Goal: Entertainment & Leisure: Consume media (video, audio)

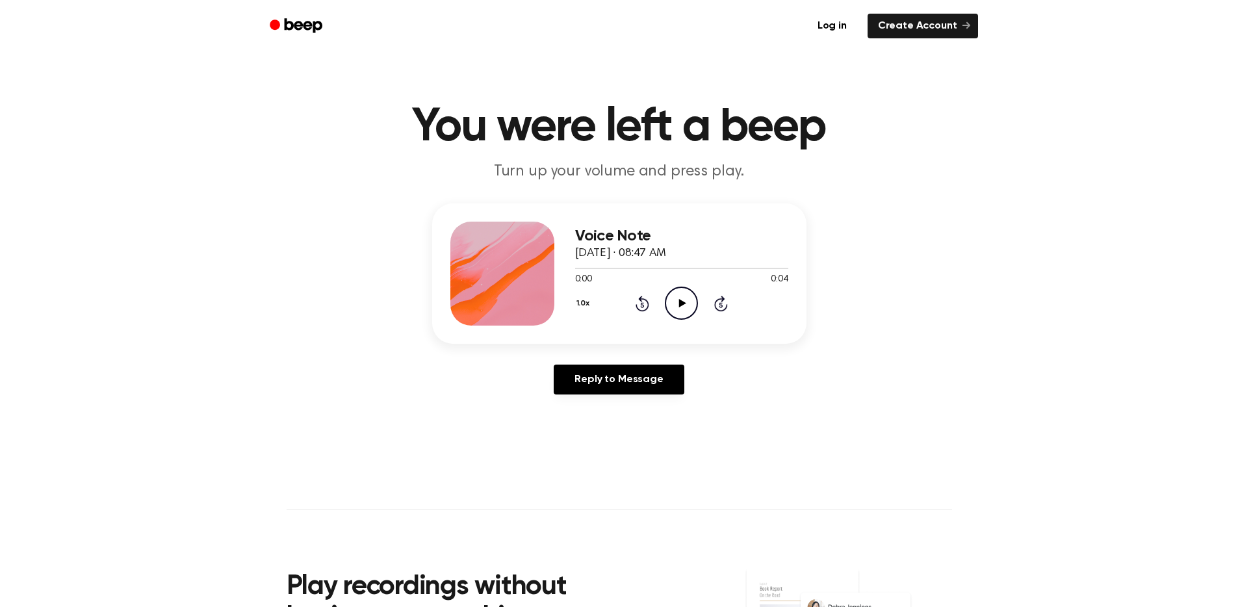
click at [689, 306] on icon "Play Audio" at bounding box center [681, 303] width 33 height 33
click at [669, 309] on icon "Play Audio" at bounding box center [681, 303] width 33 height 33
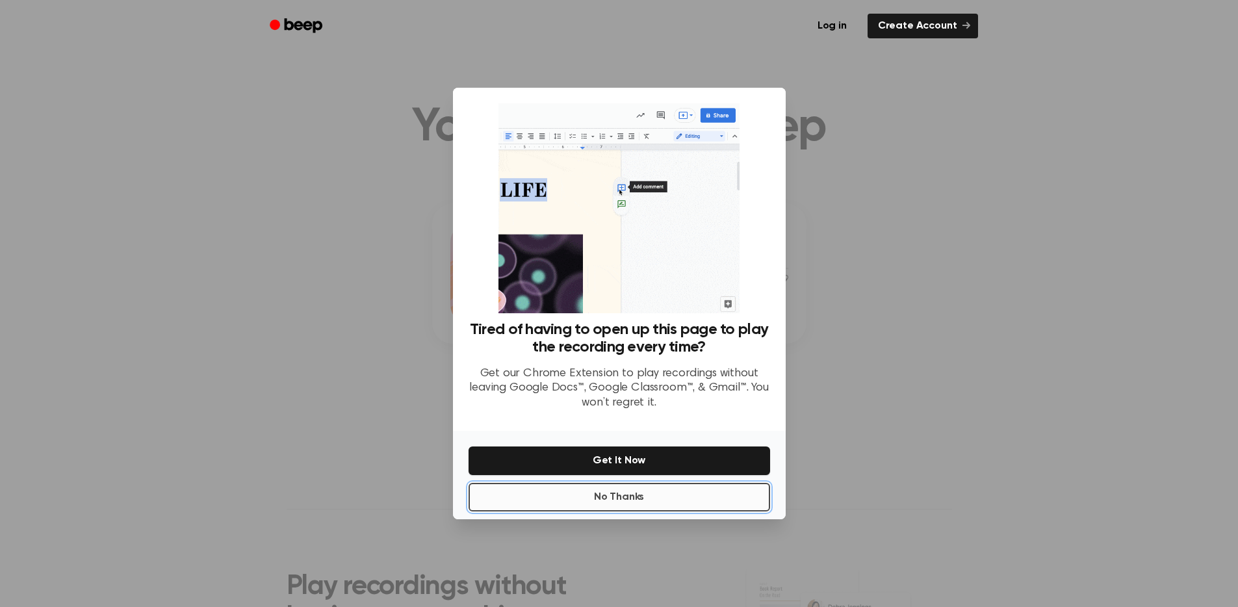
click at [630, 493] on button "No Thanks" at bounding box center [618, 497] width 301 height 29
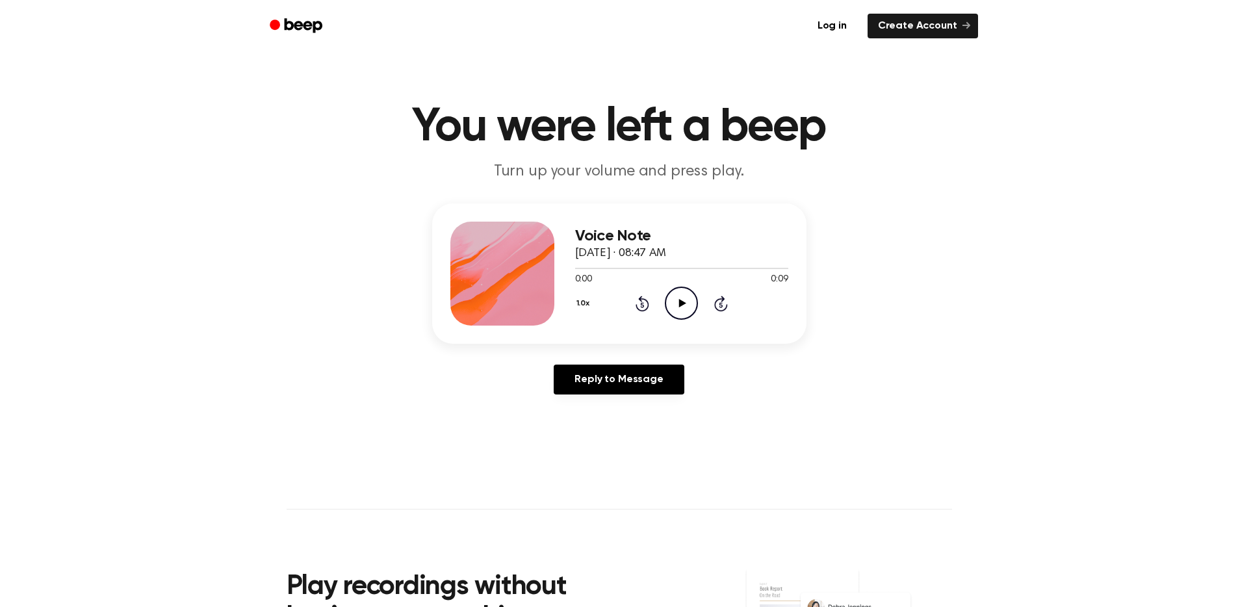
click at [686, 300] on icon "Play Audio" at bounding box center [681, 303] width 33 height 33
click at [693, 298] on icon "Play Audio" at bounding box center [681, 303] width 33 height 33
click at [682, 306] on icon "Play Audio" at bounding box center [681, 303] width 33 height 33
click at [671, 300] on icon "Play Audio" at bounding box center [681, 303] width 33 height 33
click at [676, 294] on icon "Play Audio" at bounding box center [681, 303] width 33 height 33
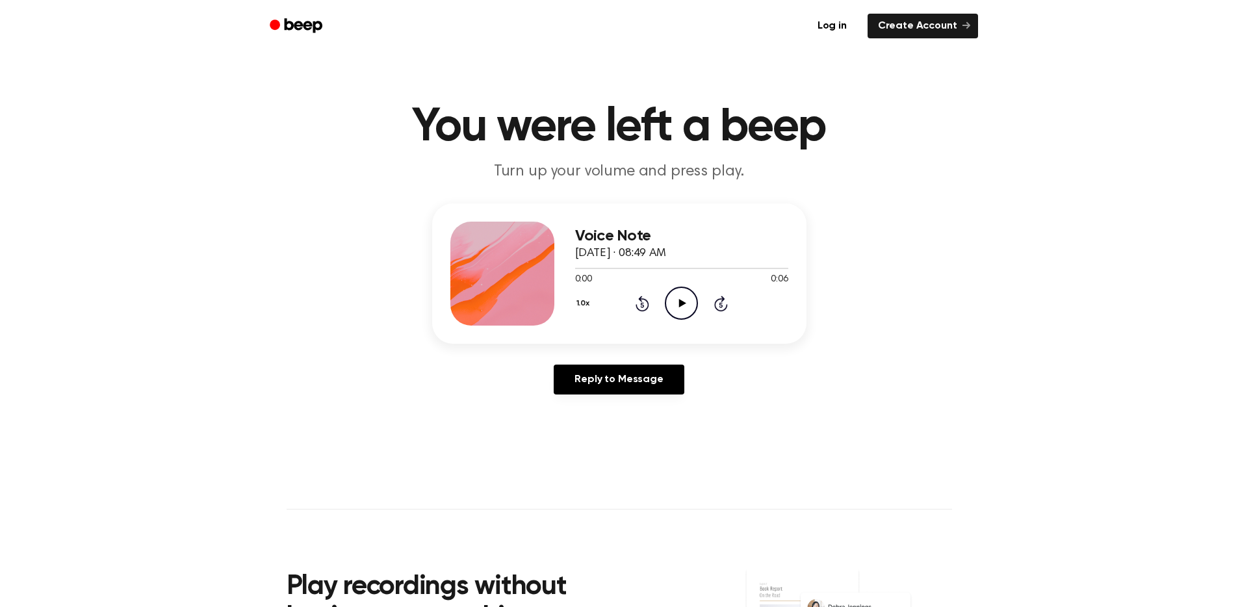
click at [675, 303] on icon "Play Audio" at bounding box center [681, 303] width 33 height 33
click at [675, 307] on icon "Play Audio" at bounding box center [681, 303] width 33 height 33
click at [669, 296] on icon "Play Audio" at bounding box center [681, 303] width 33 height 33
click at [688, 305] on icon "Play Audio" at bounding box center [681, 303] width 33 height 33
click at [685, 307] on icon "Play Audio" at bounding box center [681, 303] width 33 height 33
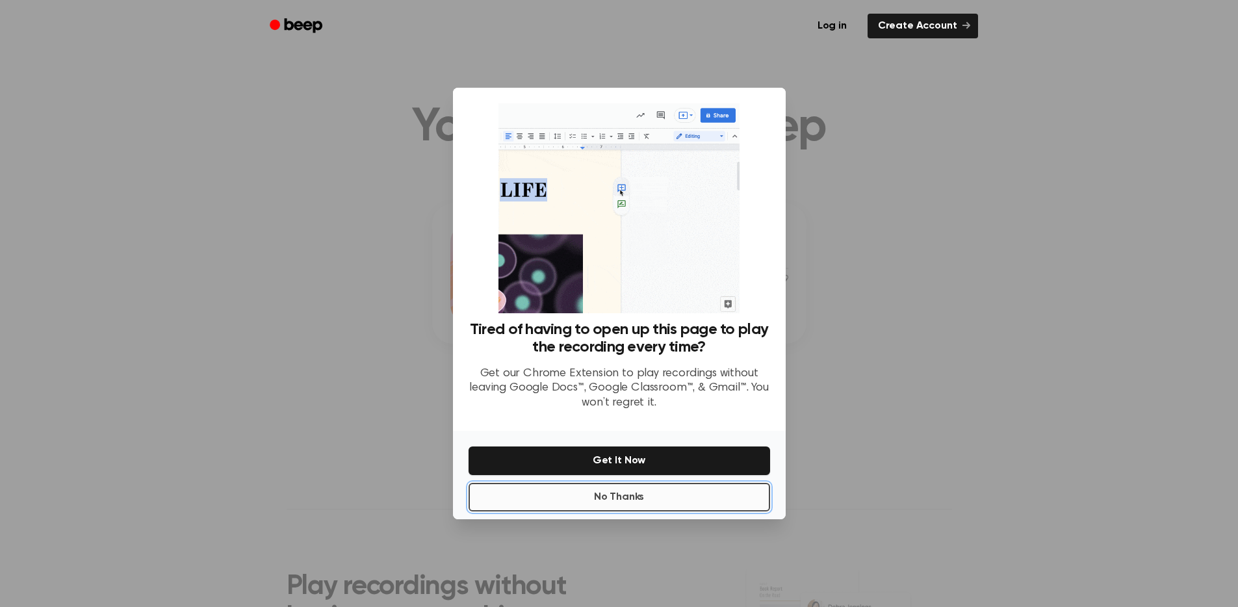
click at [595, 491] on button "No Thanks" at bounding box center [618, 497] width 301 height 29
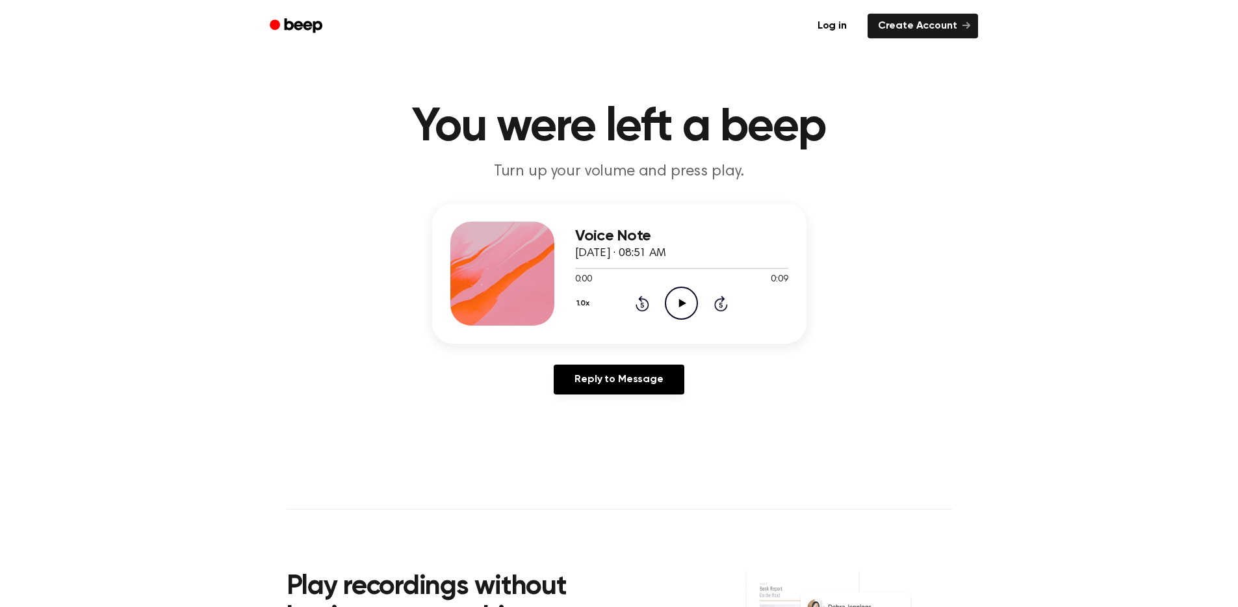
click at [671, 302] on icon "Play Audio" at bounding box center [681, 303] width 33 height 33
click at [679, 302] on icon at bounding box center [682, 303] width 7 height 8
click at [668, 304] on icon "Play Audio" at bounding box center [681, 303] width 33 height 33
click at [680, 305] on icon at bounding box center [682, 303] width 7 height 8
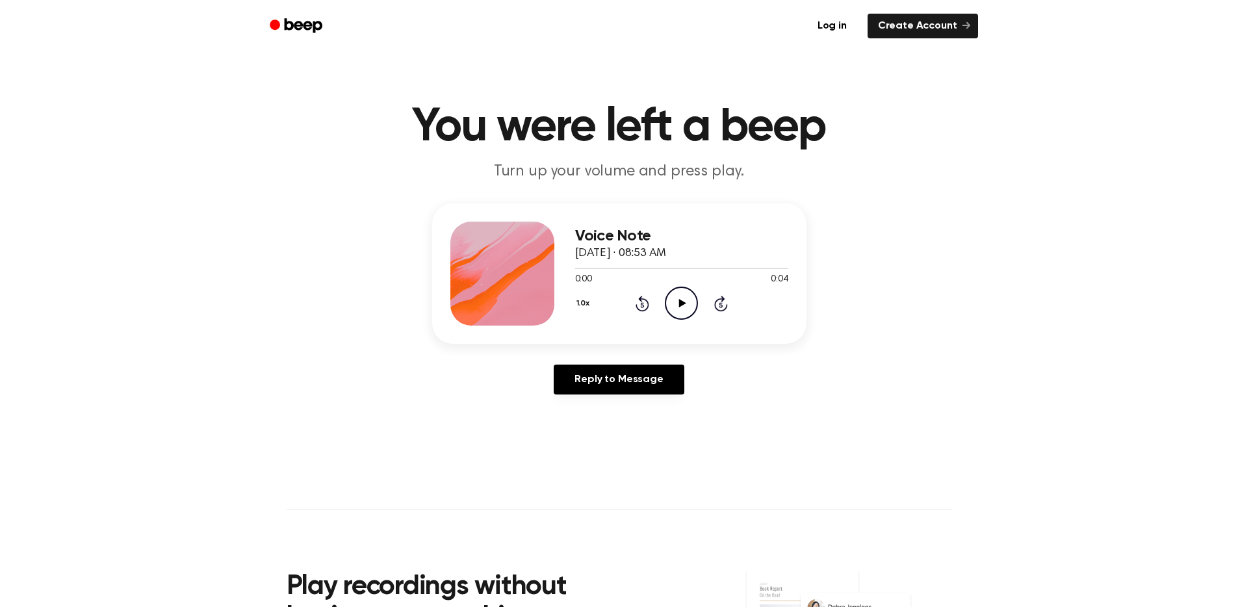
click at [678, 300] on icon "Play Audio" at bounding box center [681, 303] width 33 height 33
click at [686, 301] on icon "Play Audio" at bounding box center [681, 303] width 33 height 33
click at [678, 312] on icon "Play Audio" at bounding box center [681, 303] width 33 height 33
click at [677, 300] on icon "Play Audio" at bounding box center [681, 303] width 33 height 33
